Goal: Information Seeking & Learning: Learn about a topic

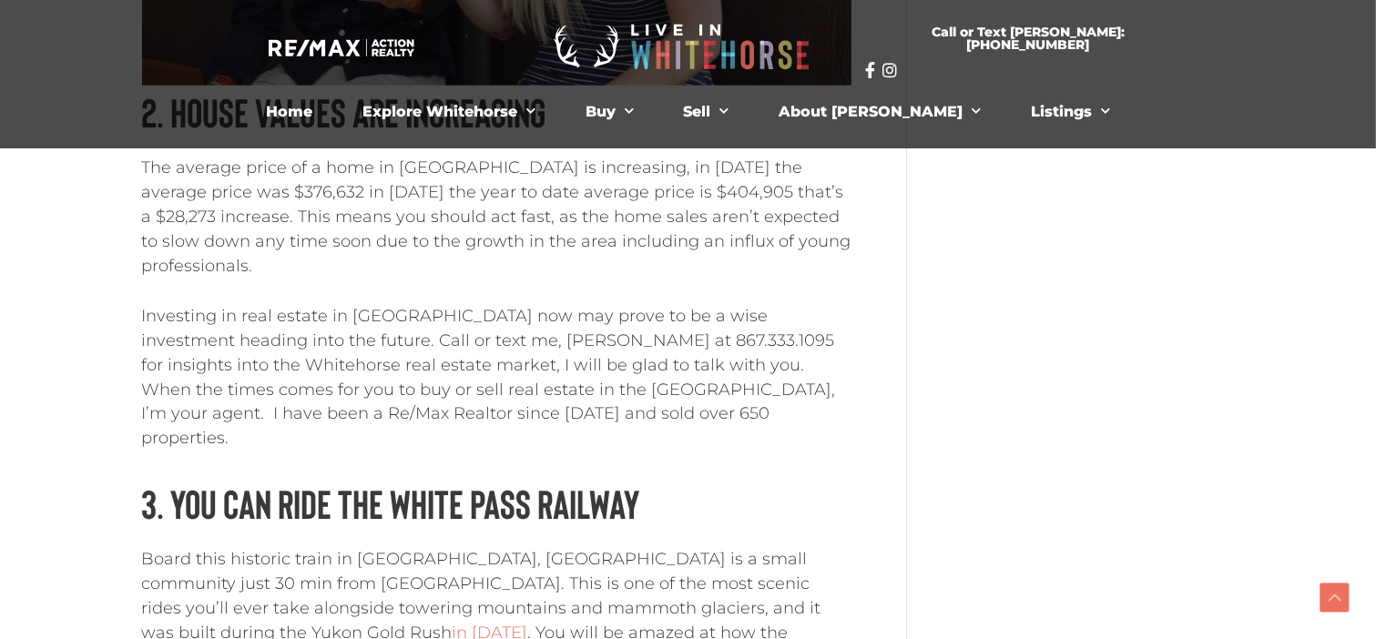
scroll to position [1725, 0]
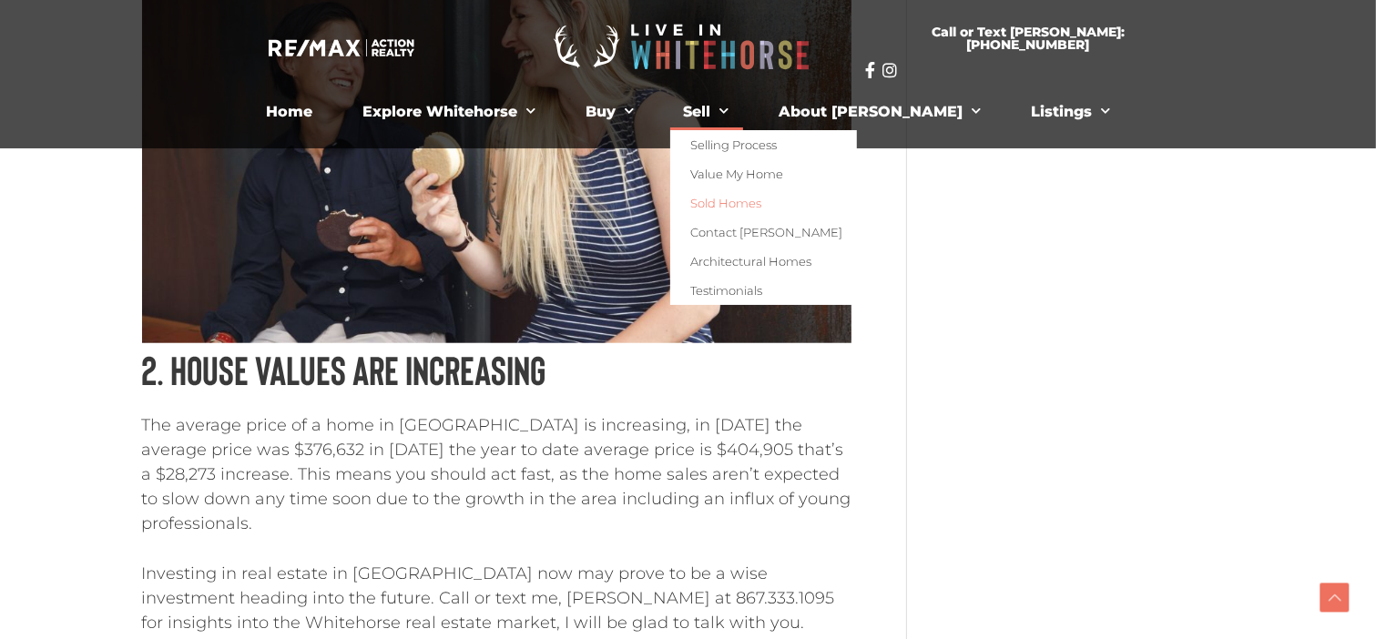
click at [756, 203] on link "Sold Homes" at bounding box center [763, 203] width 187 height 29
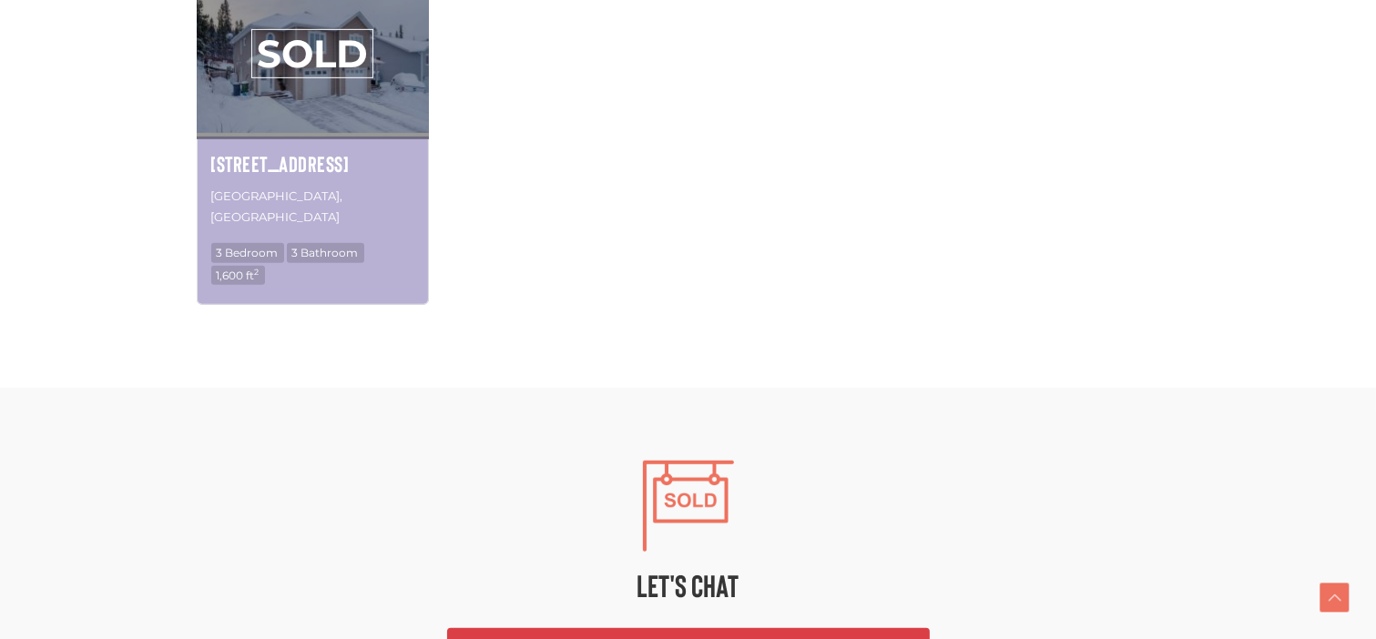
scroll to position [783, 0]
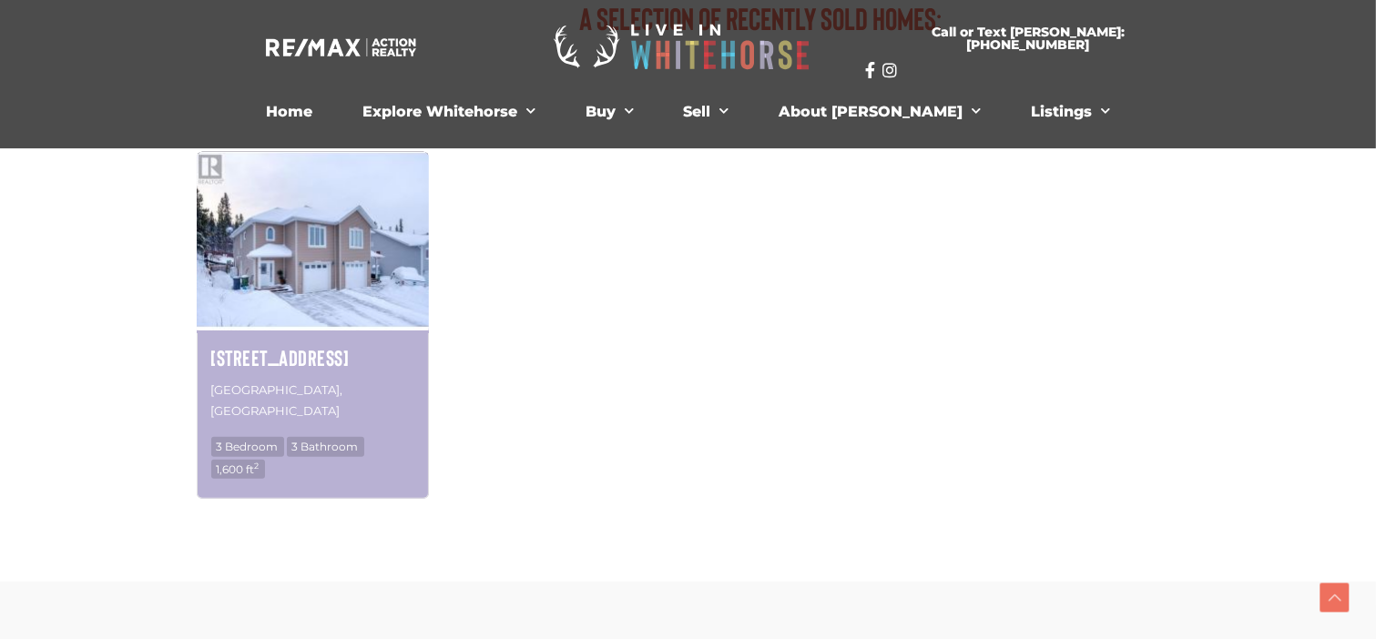
click at [325, 258] on img at bounding box center [313, 239] width 232 height 181
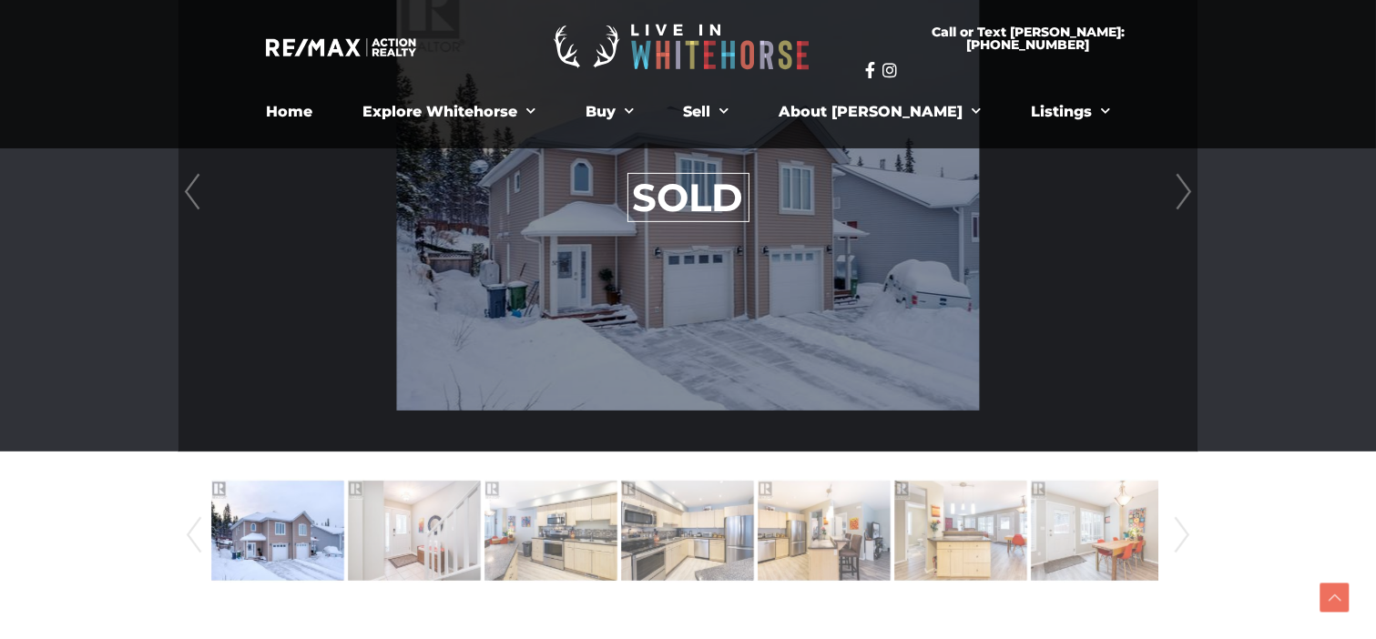
scroll to position [456, 0]
